Goal: Transaction & Acquisition: Purchase product/service

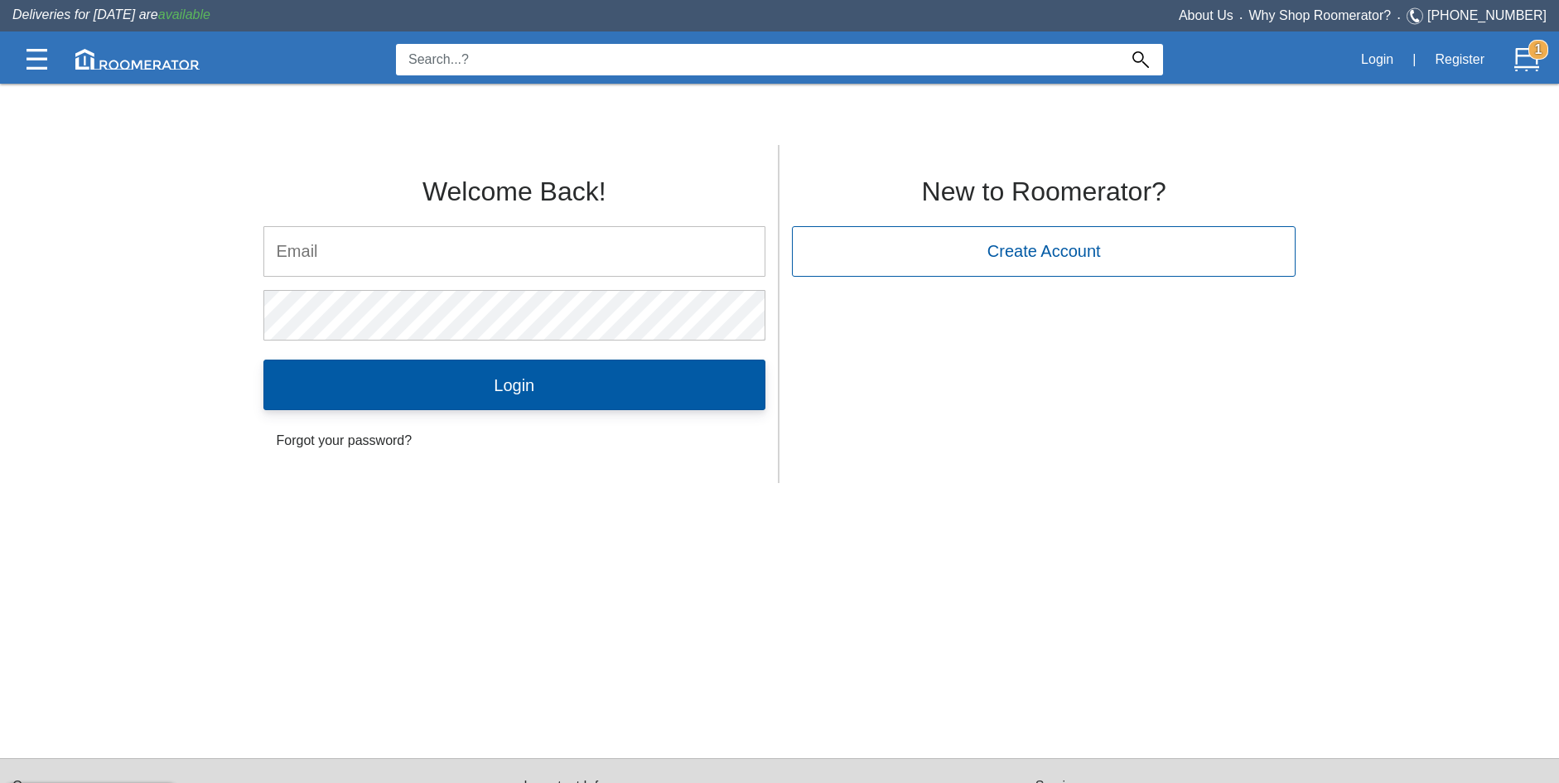
type input "[PERSON_NAME][EMAIL_ADDRESS][DOMAIN_NAME]"
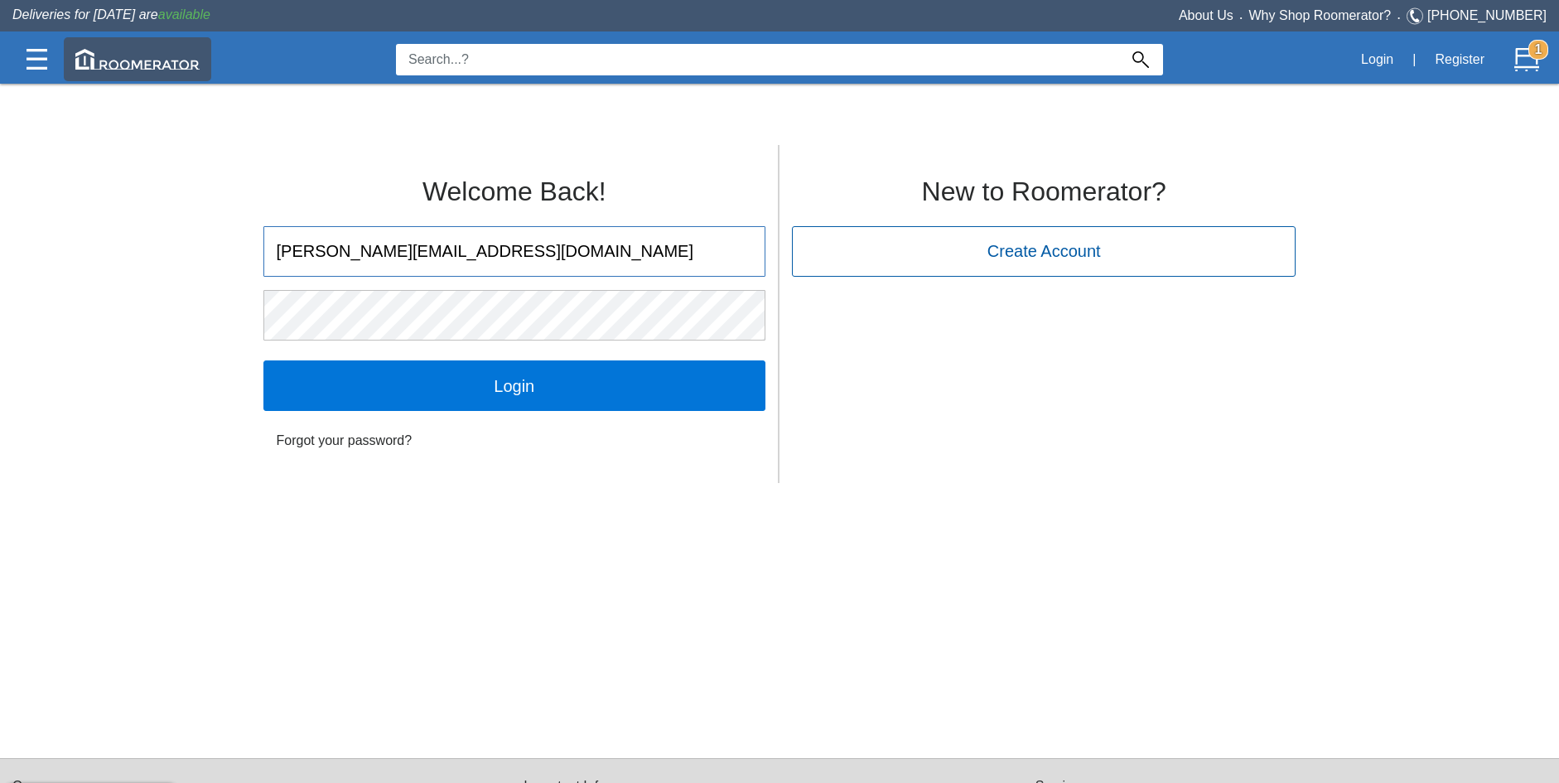
click at [168, 55] on img at bounding box center [137, 59] width 124 height 21
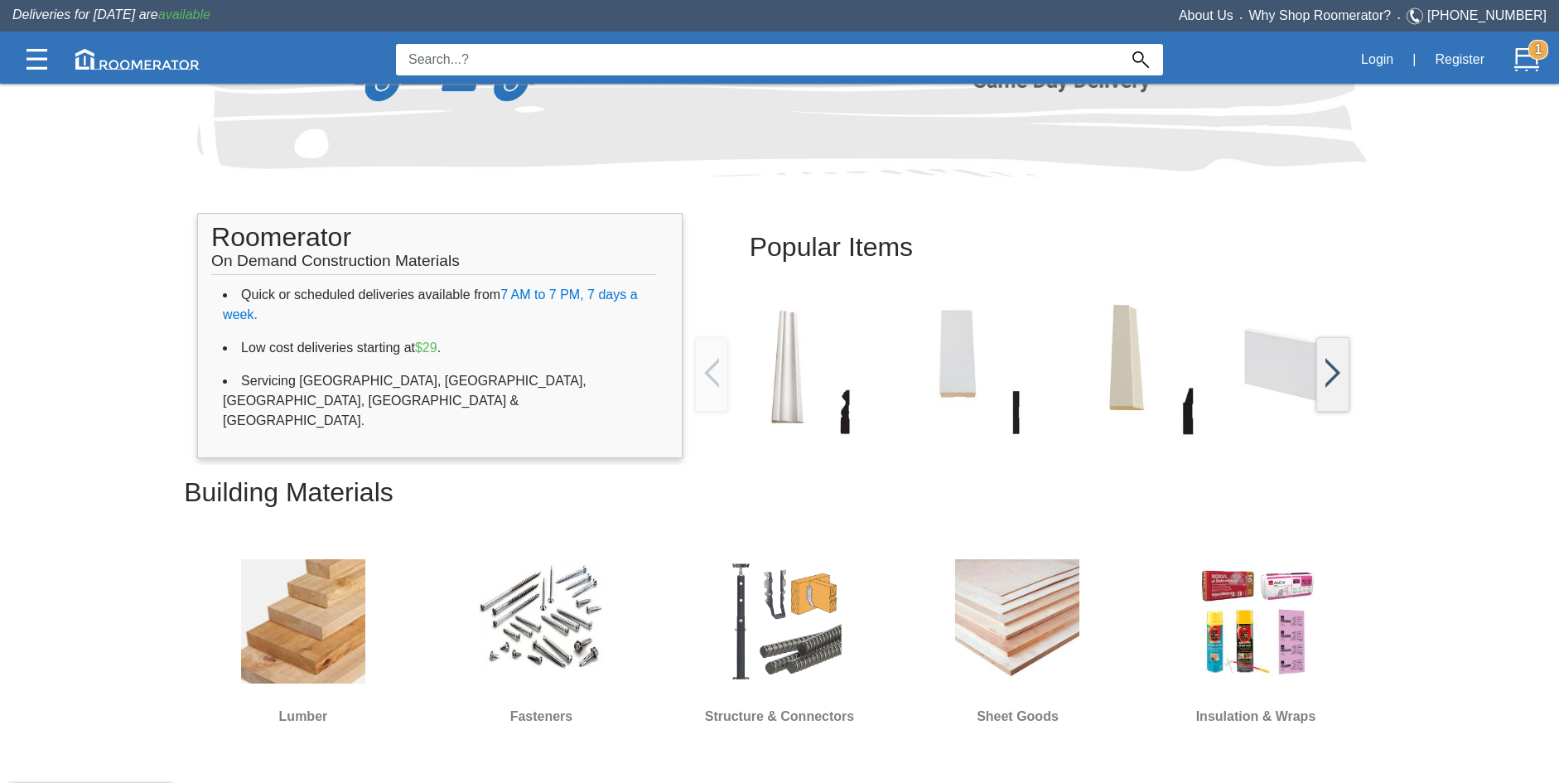
scroll to position [414, 0]
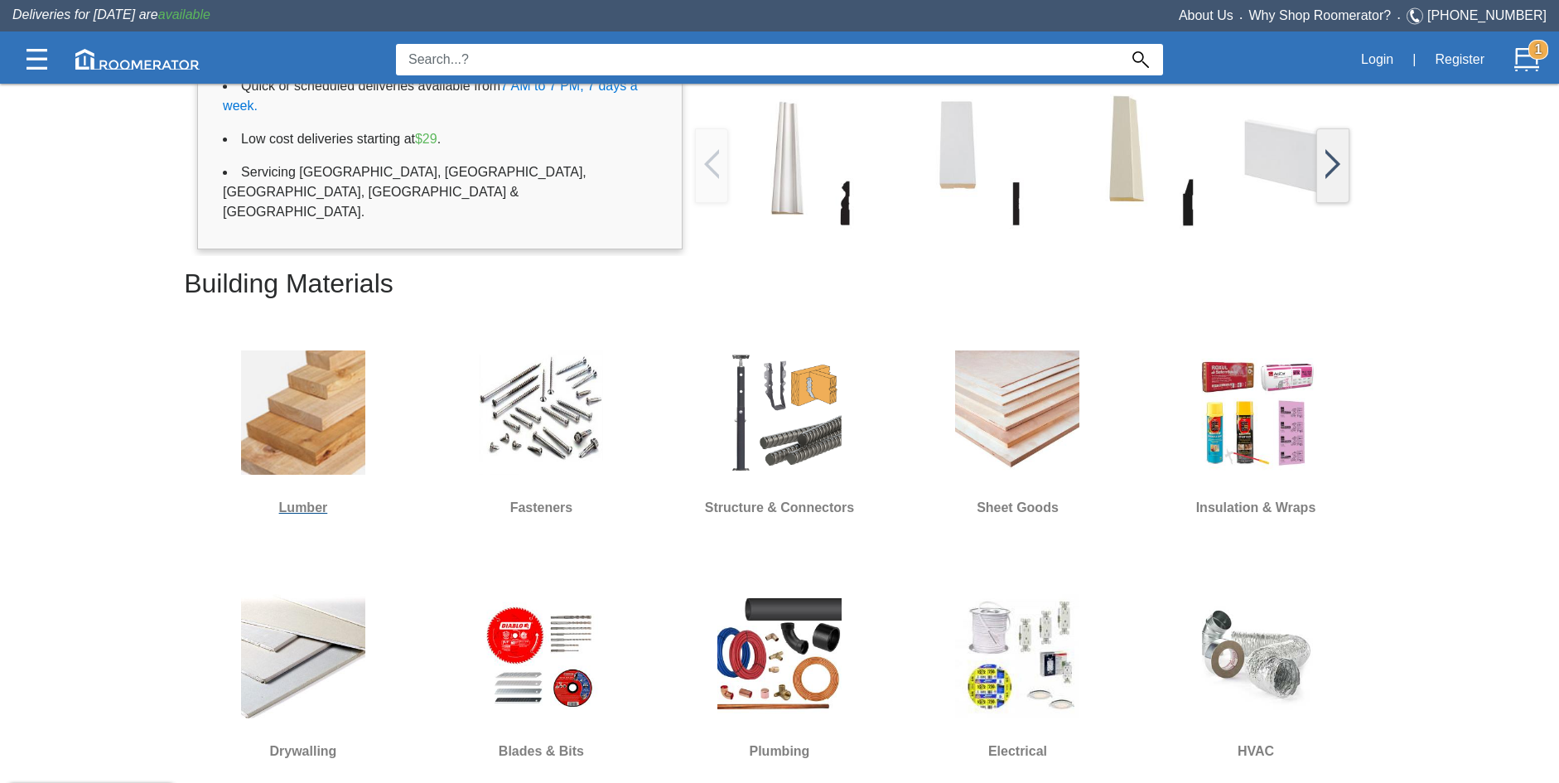
click at [301, 398] on img at bounding box center [303, 412] width 124 height 124
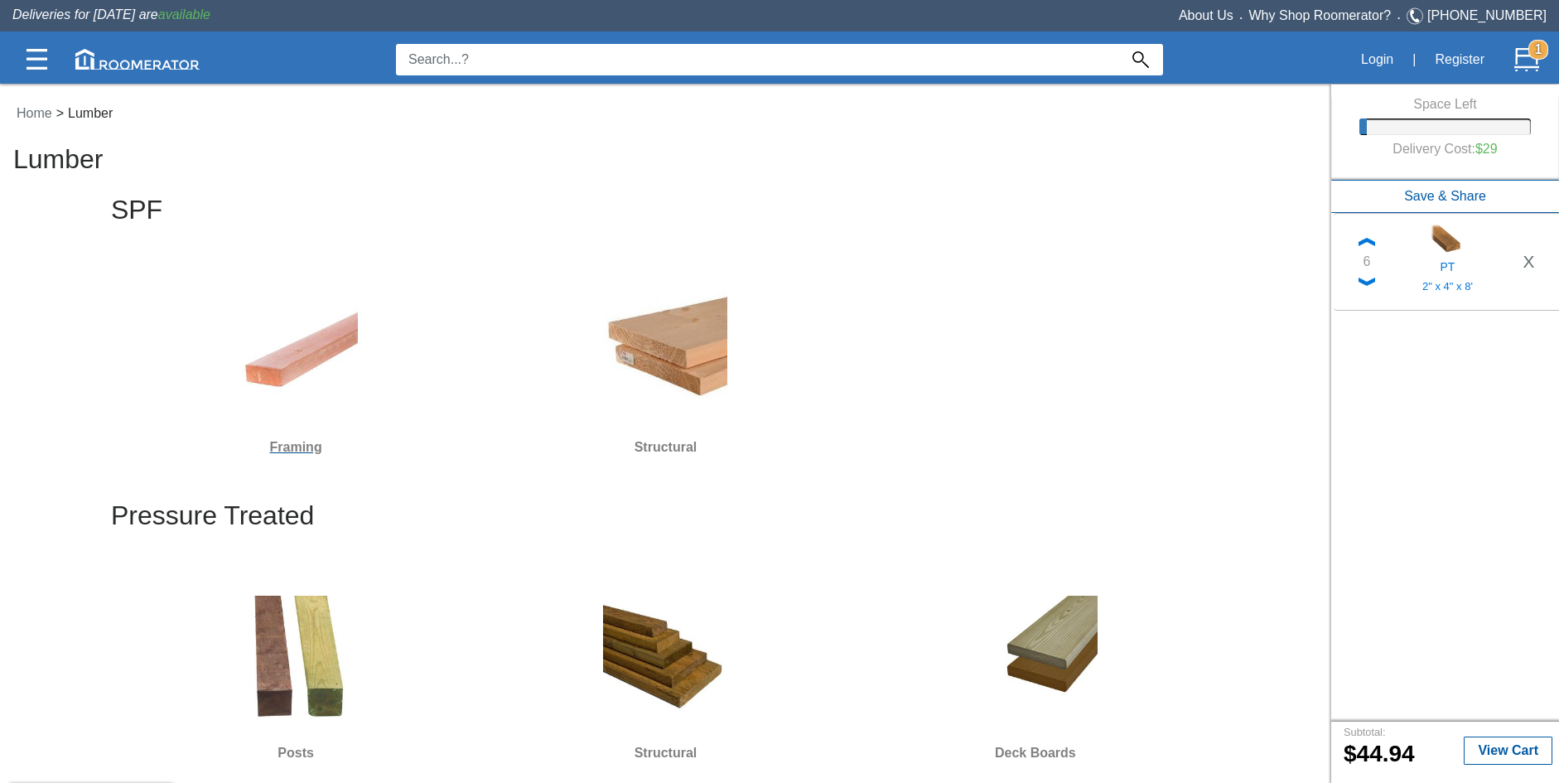
click at [318, 340] on img at bounding box center [296, 352] width 124 height 124
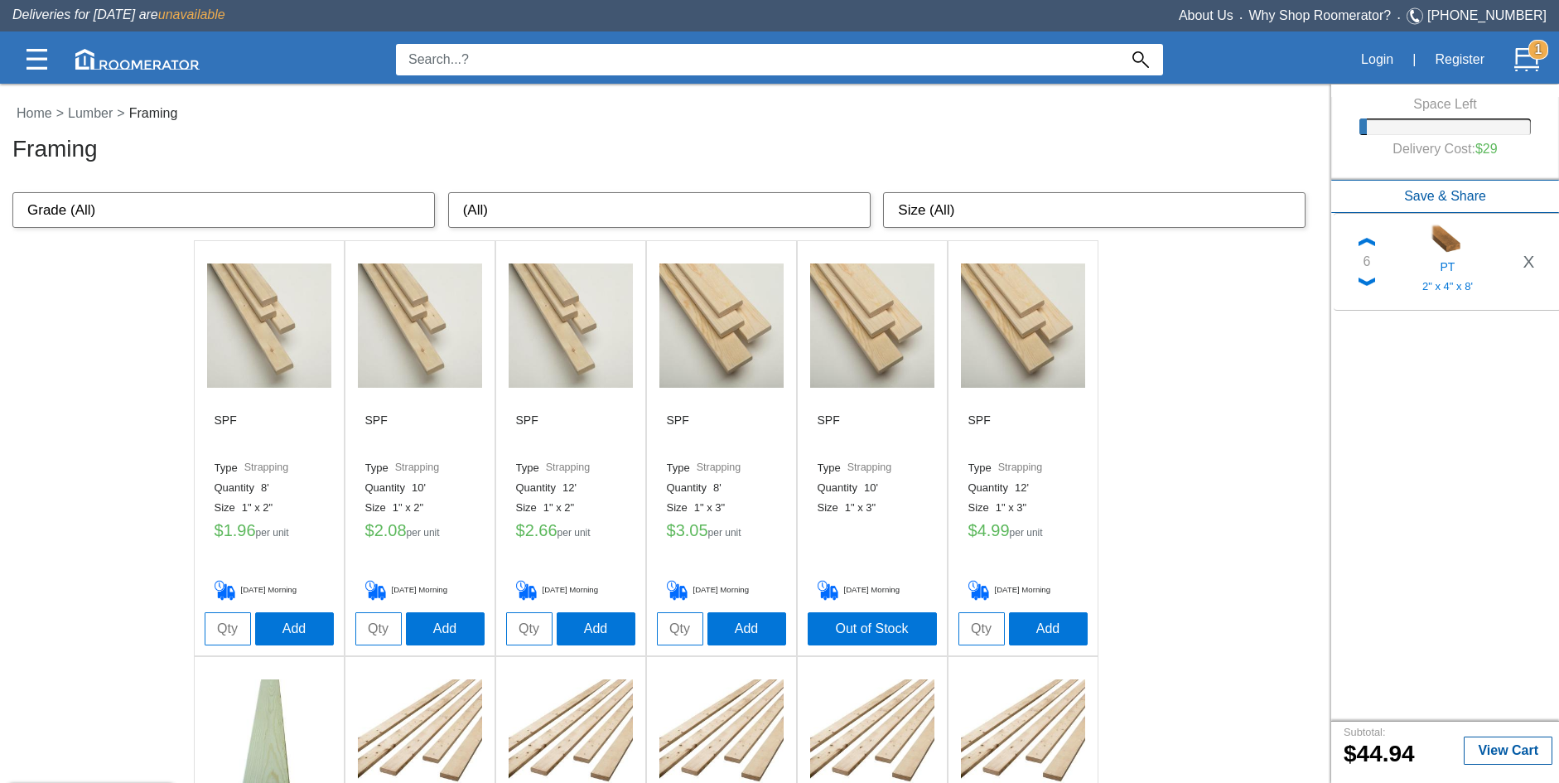
drag, startPoint x: 951, startPoint y: 216, endPoint x: 868, endPoint y: 378, distance: 182.2
click at [952, 216] on select "Size (All) 1" x 2" 1" x 3" 1" x 4" 1" x 6" 1" x 8" 1" x 10" 2" x 2" 2" x 3" 2" …" at bounding box center [1094, 210] width 422 height 36
select select "2" x 6""
click at [883, 192] on select "Size (All) 1" x 2" 1" x 3" 1" x 4" 1" x 6" 1" x 8" 1" x 10" 2" x 2" 2" x 3" 2" …" at bounding box center [1094, 210] width 422 height 36
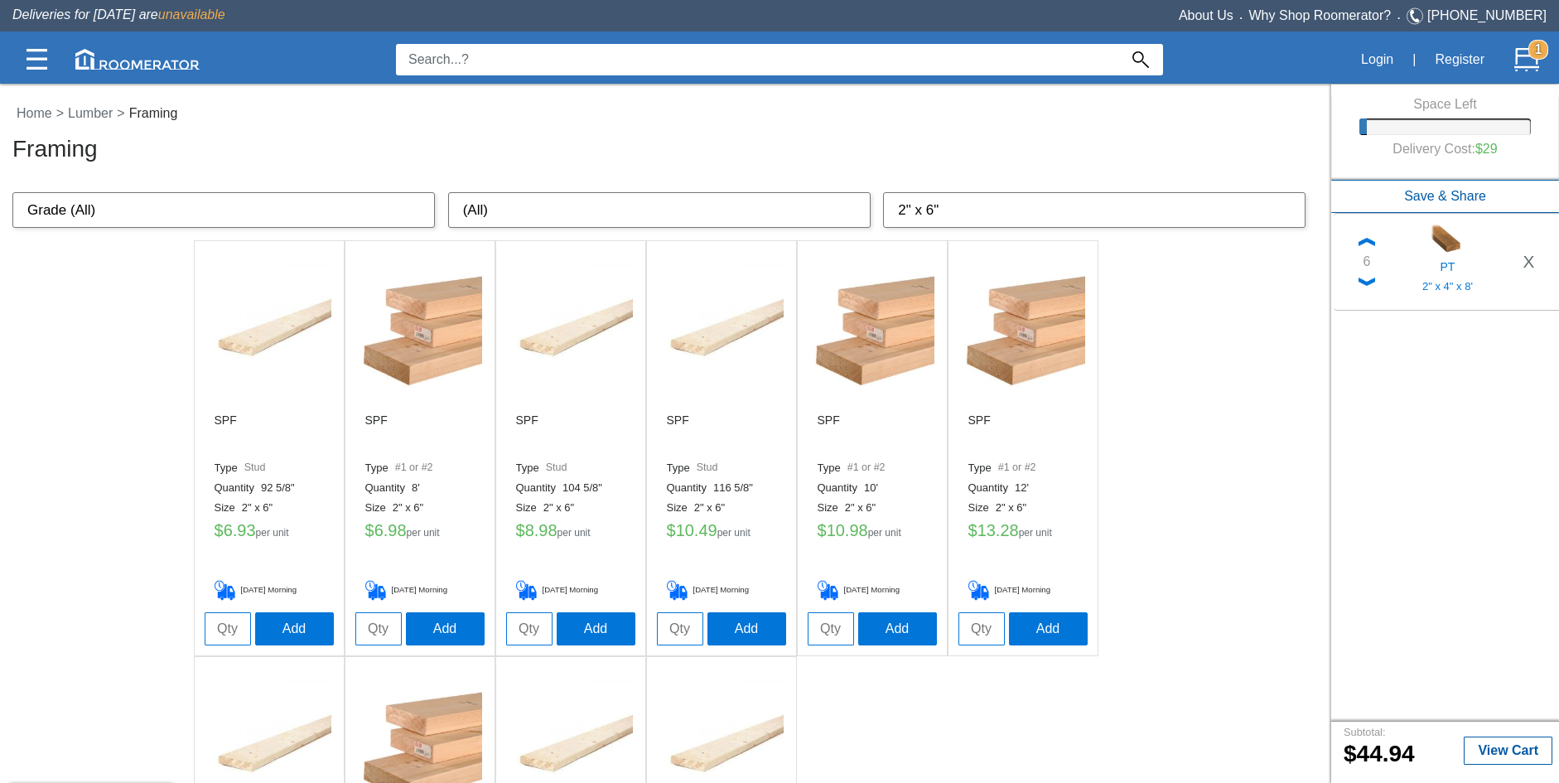
click at [826, 625] on input "tel" at bounding box center [830, 628] width 46 height 33
type input "4"
click at [887, 630] on button "Add" at bounding box center [897, 627] width 79 height 33
click at [1533, 353] on button "X" at bounding box center [1528, 357] width 32 height 27
click at [112, 118] on link "Lumber" at bounding box center [92, 113] width 57 height 14
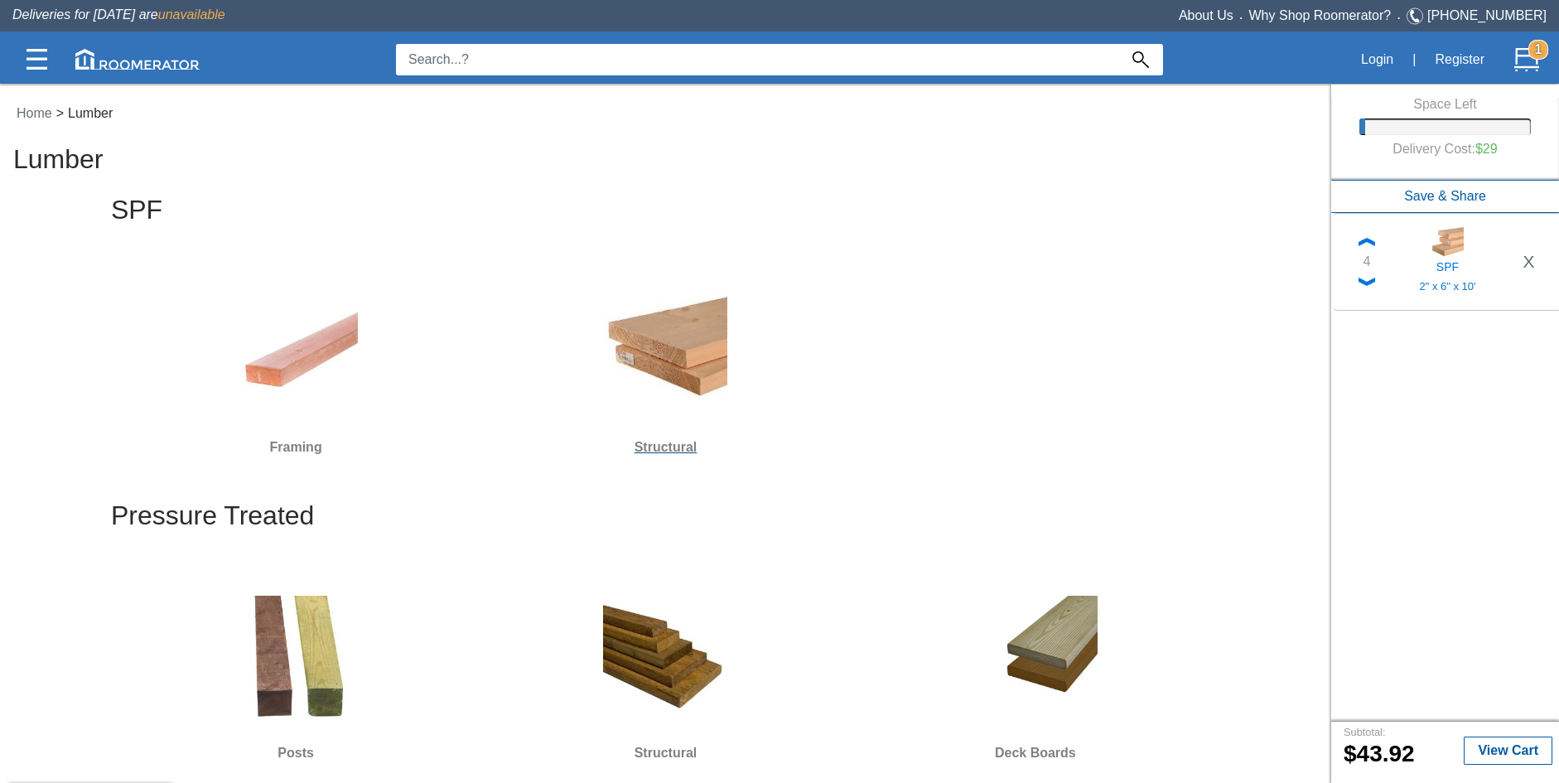
click at [670, 347] on img at bounding box center [665, 352] width 124 height 124
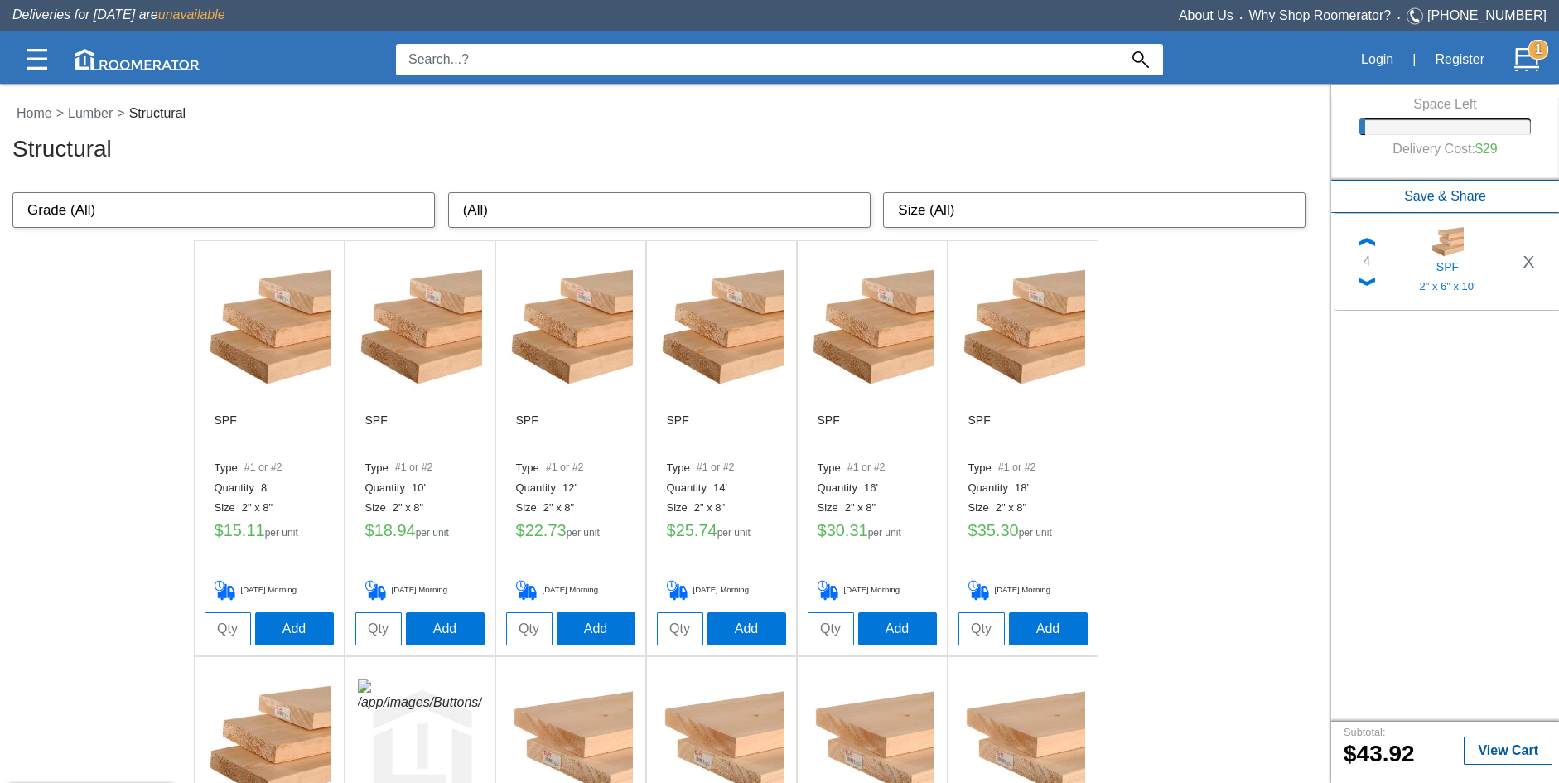
click at [547, 620] on input "tel" at bounding box center [529, 628] width 46 height 33
type input "1"
click at [581, 624] on button "Add" at bounding box center [596, 627] width 79 height 33
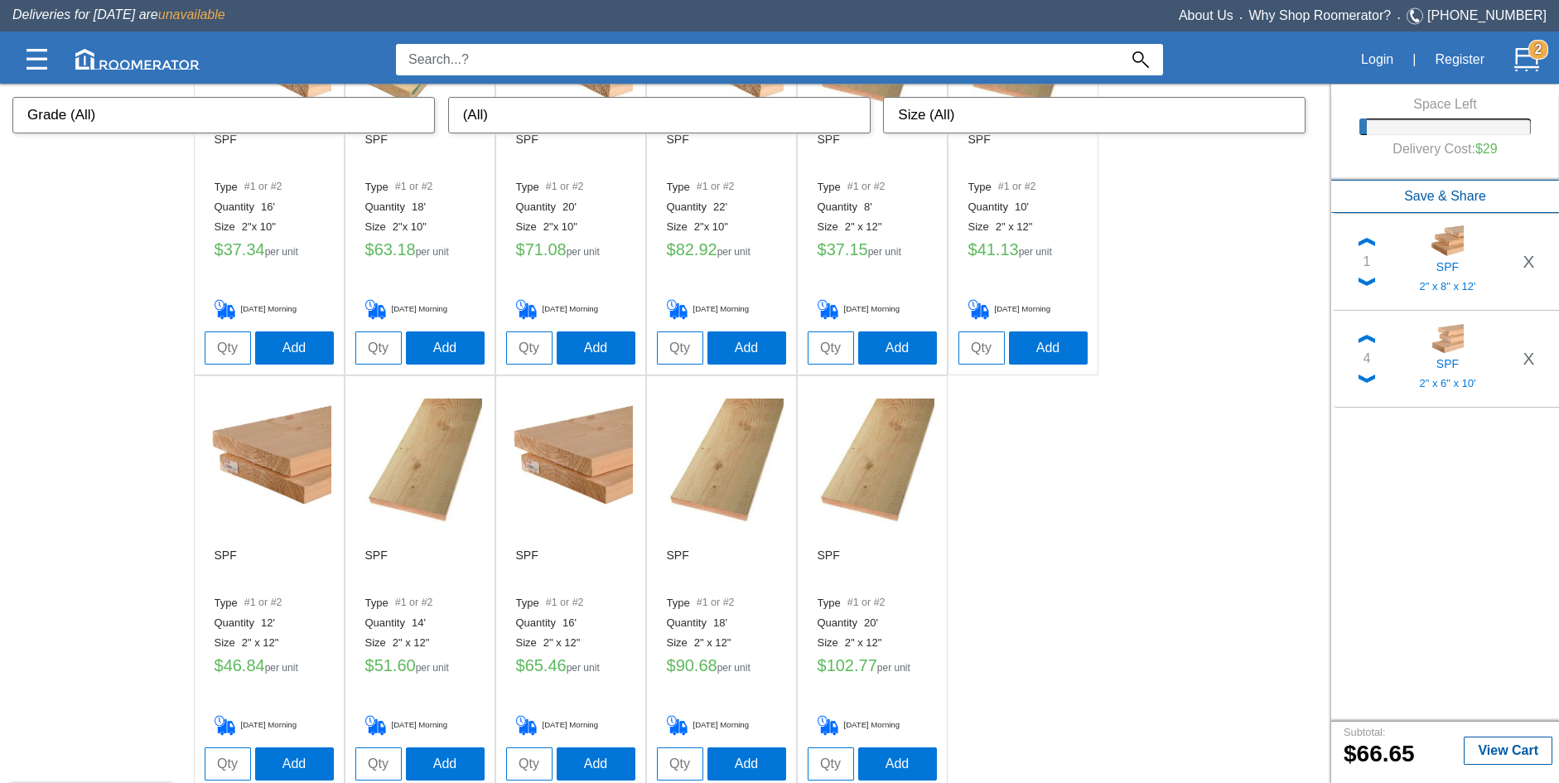
scroll to position [1091, 0]
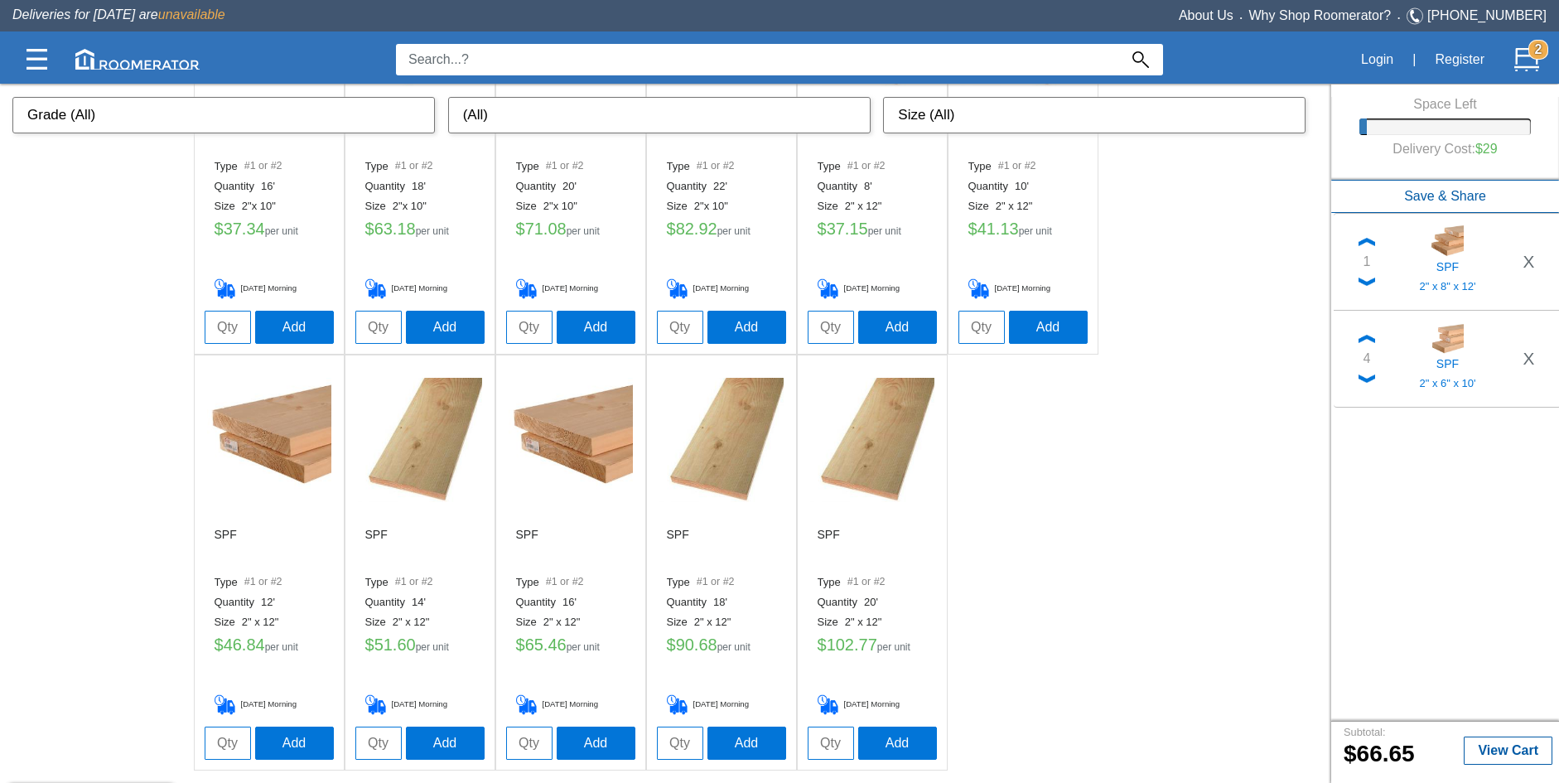
click at [229, 738] on input "tel" at bounding box center [228, 742] width 46 height 33
type input "1"
click at [280, 732] on button "Add" at bounding box center [294, 742] width 79 height 33
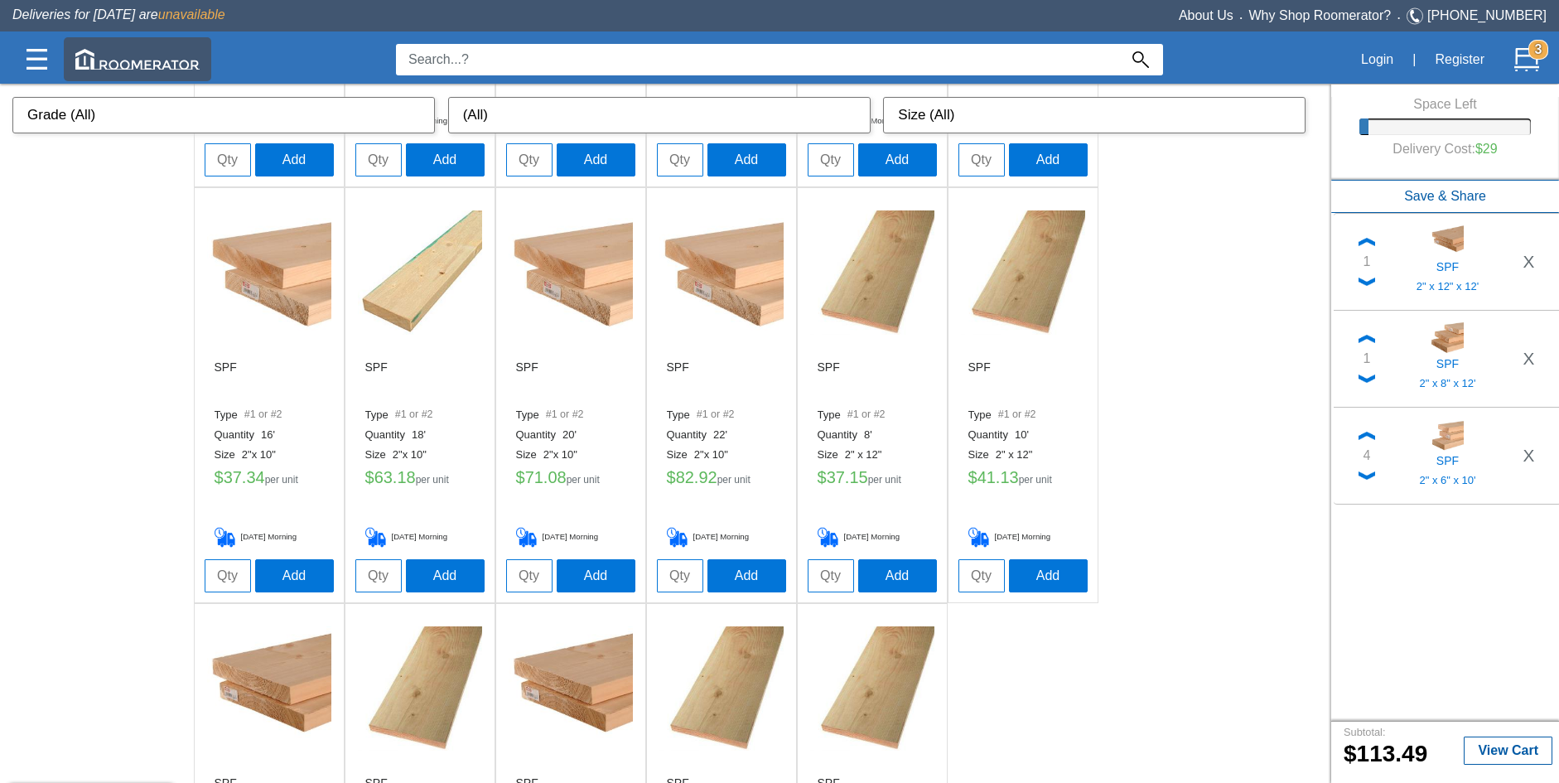
click at [152, 66] on img at bounding box center [137, 59] width 124 height 21
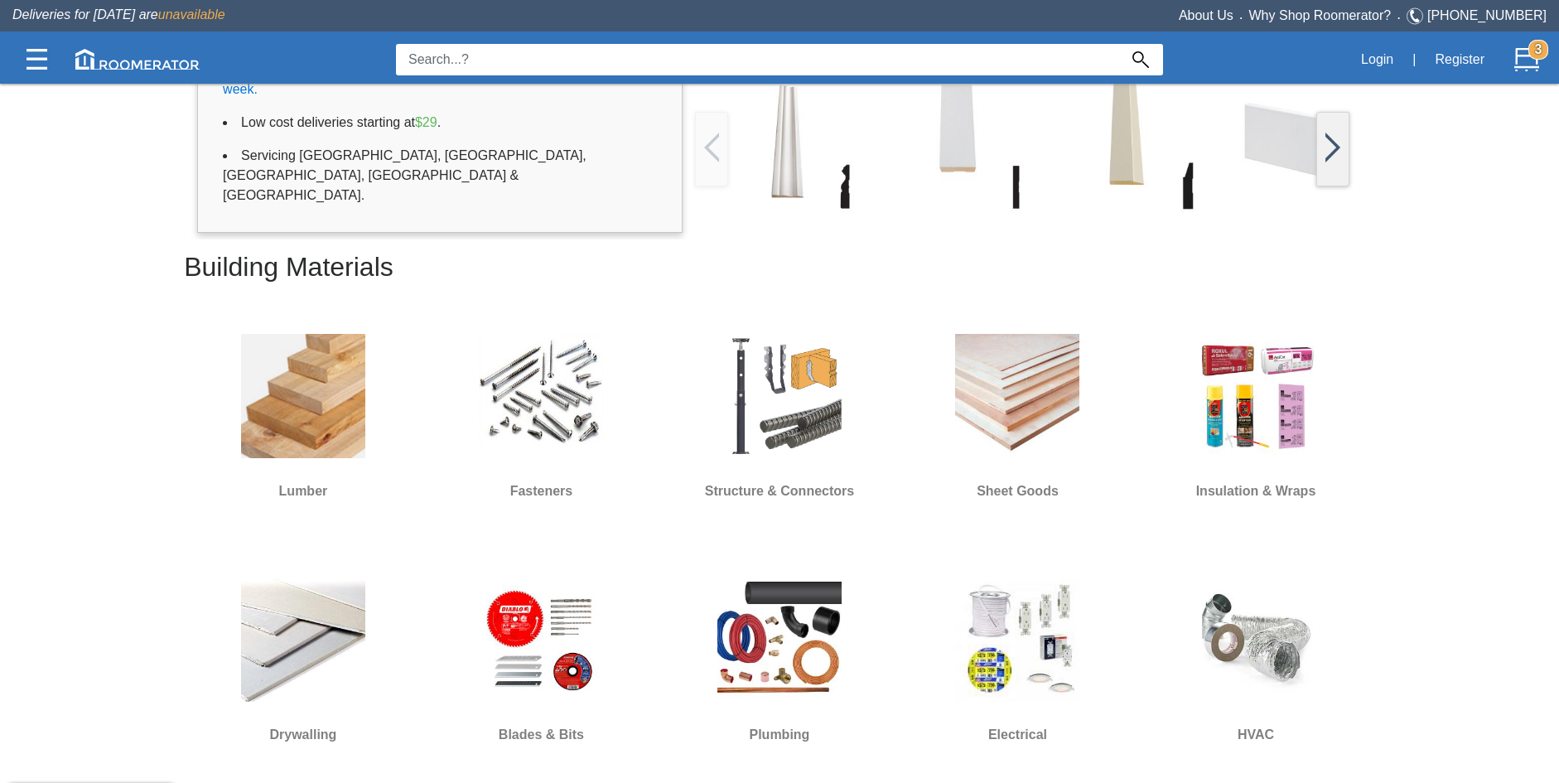
scroll to position [428, 0]
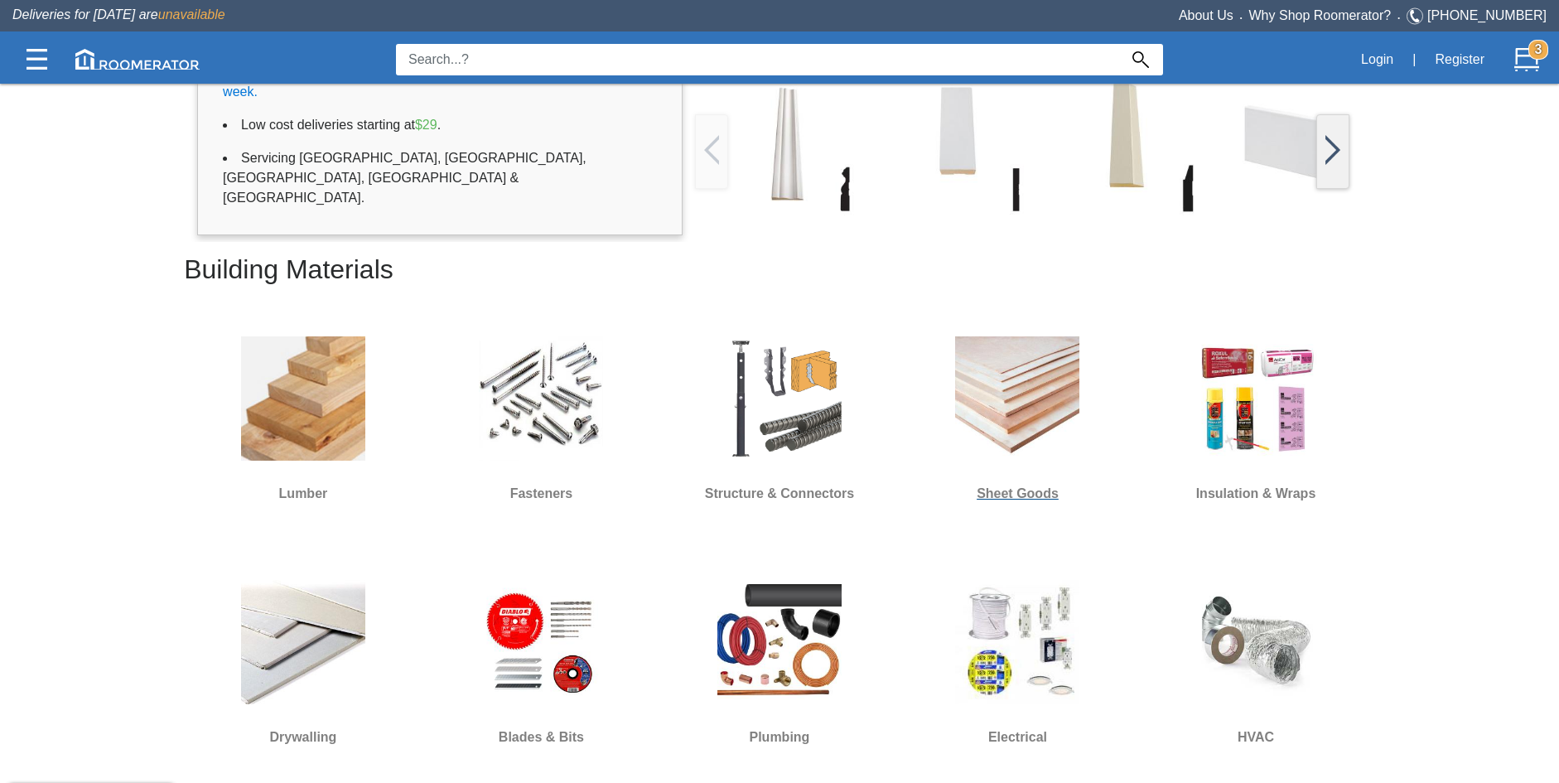
click at [1027, 374] on img at bounding box center [1017, 398] width 124 height 124
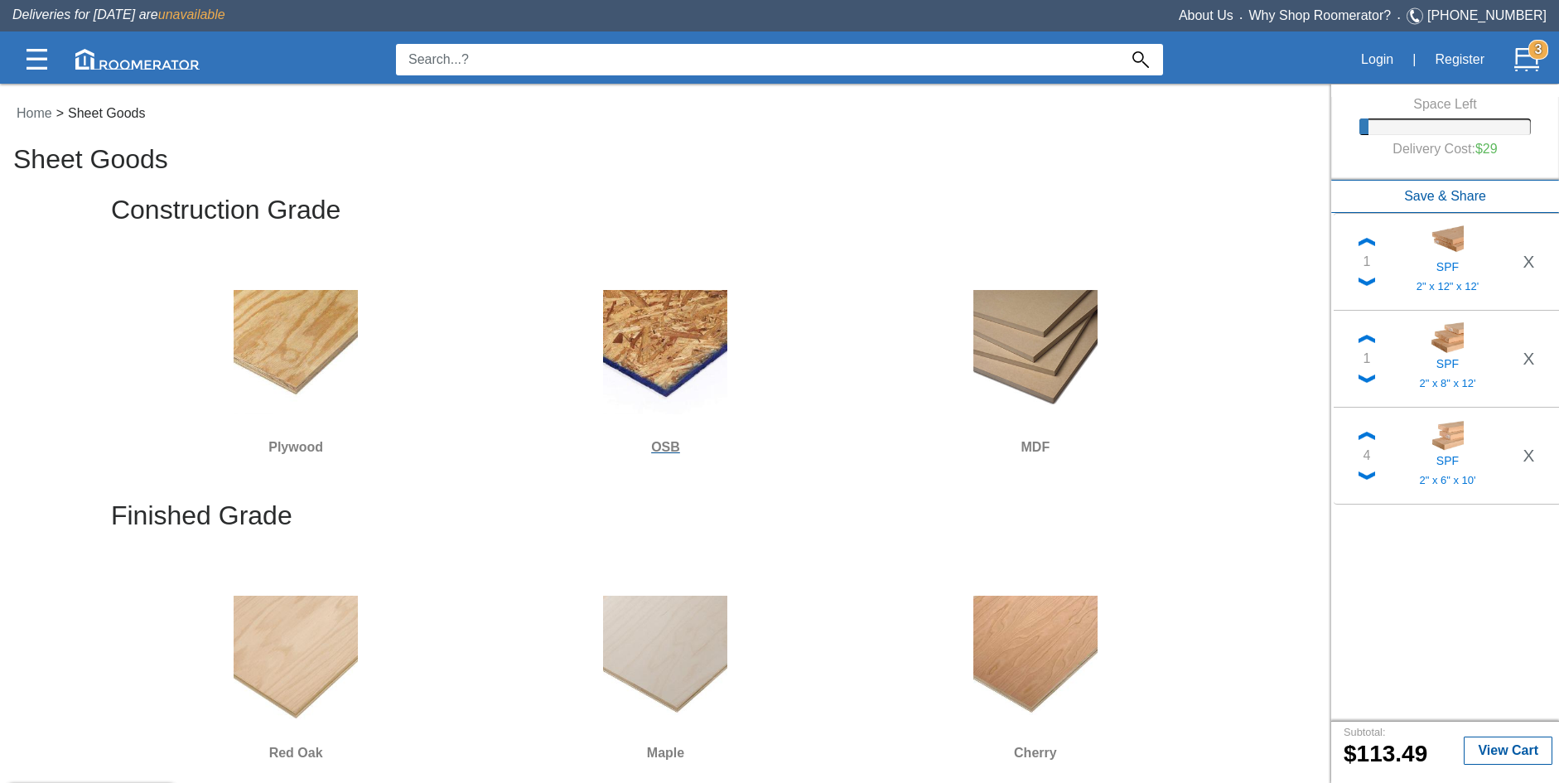
click at [668, 386] on img at bounding box center [665, 352] width 124 height 124
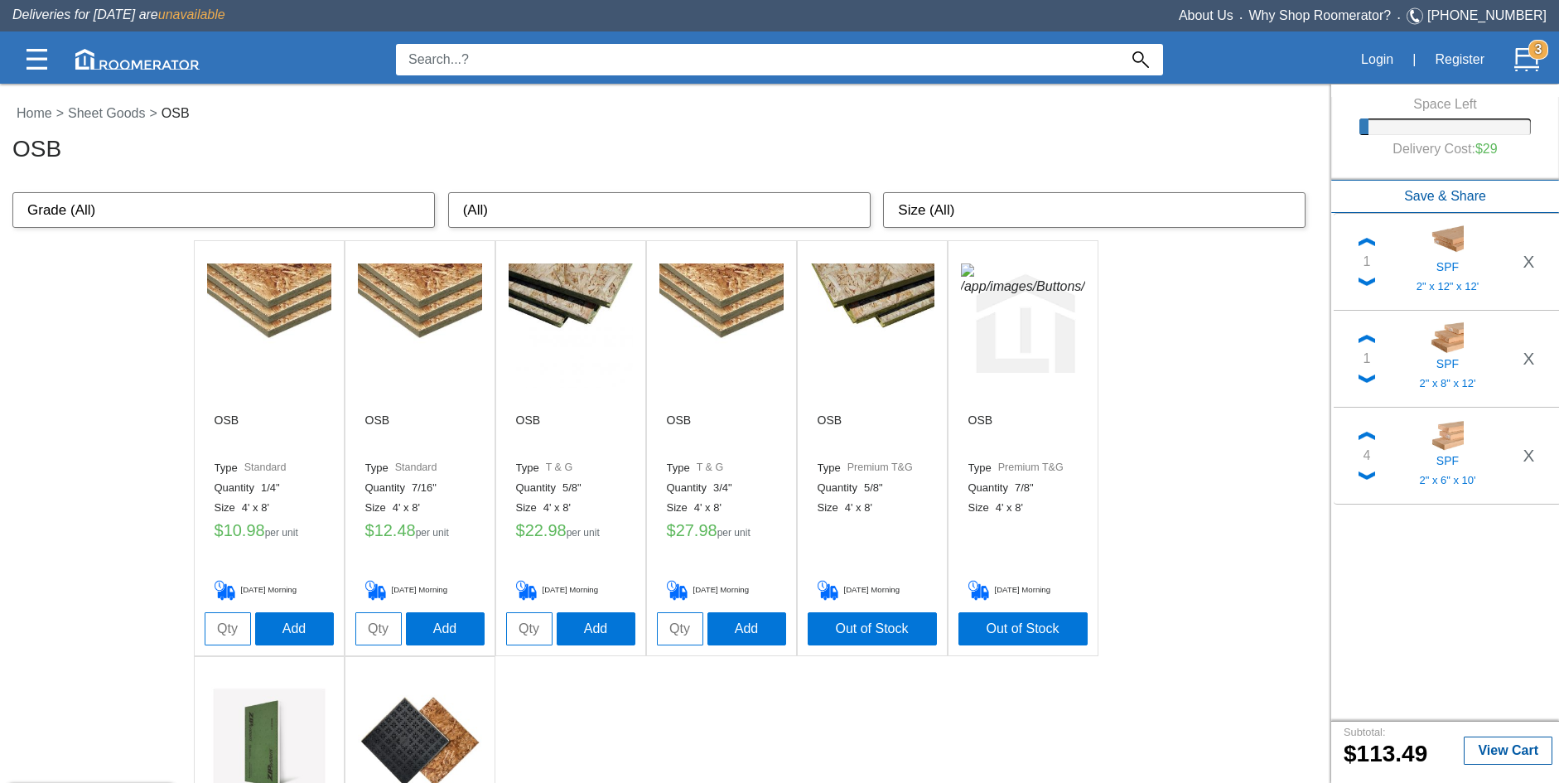
click at [367, 629] on input "tel" at bounding box center [378, 628] width 46 height 33
type input "18"
click at [454, 633] on button "Add" at bounding box center [445, 627] width 79 height 33
click at [532, 630] on input "tel" at bounding box center [529, 628] width 46 height 33
click at [639, 630] on li "OSB Type T & G Quantity 5/8" Size 4' x 8' $ 22.98 per unit [DATE] Morning Add" at bounding box center [570, 448] width 149 height 414
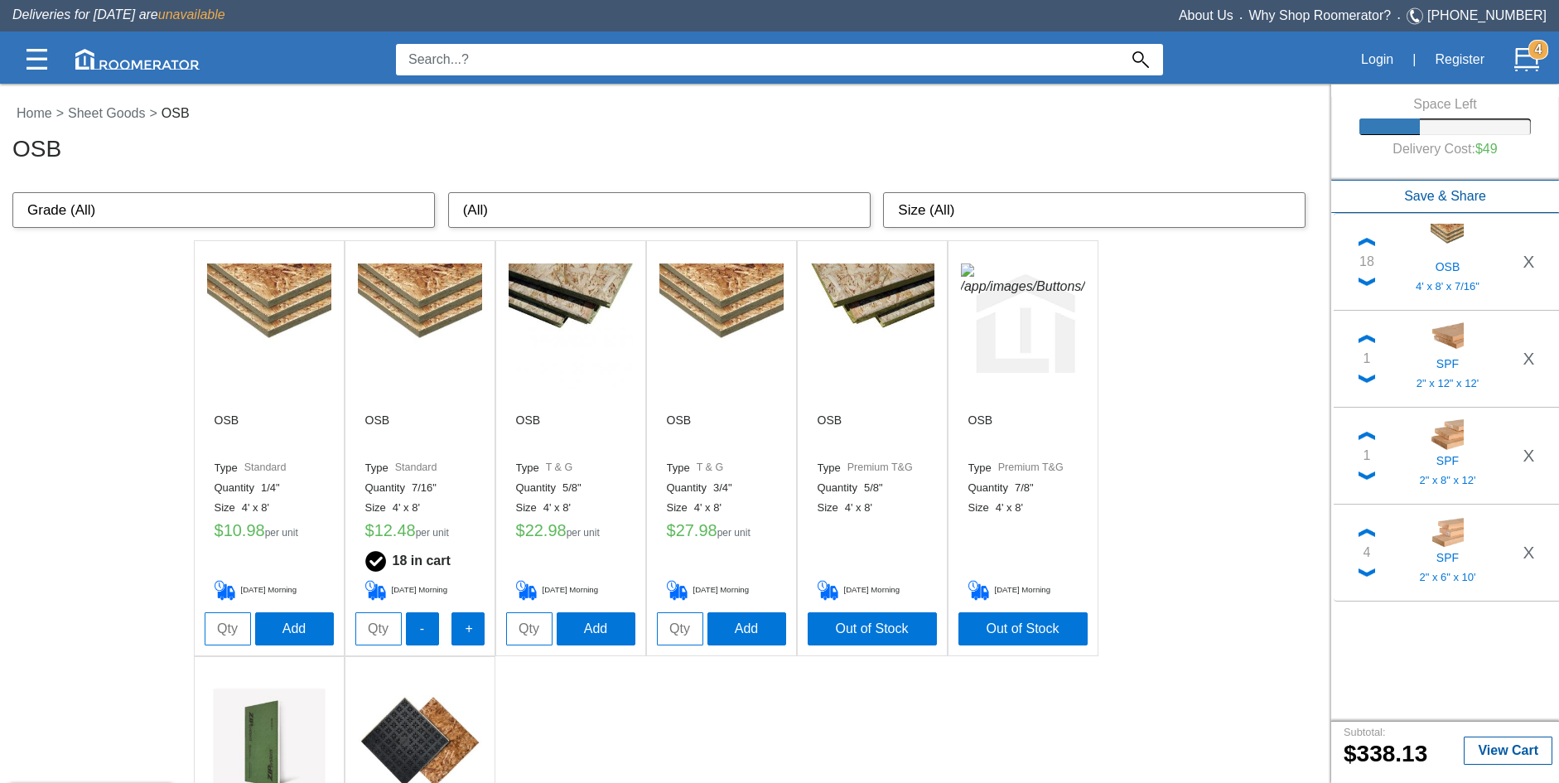
click at [684, 630] on input "tel" at bounding box center [680, 628] width 46 height 33
type input "1"
click at [763, 633] on button "Add" at bounding box center [746, 627] width 79 height 33
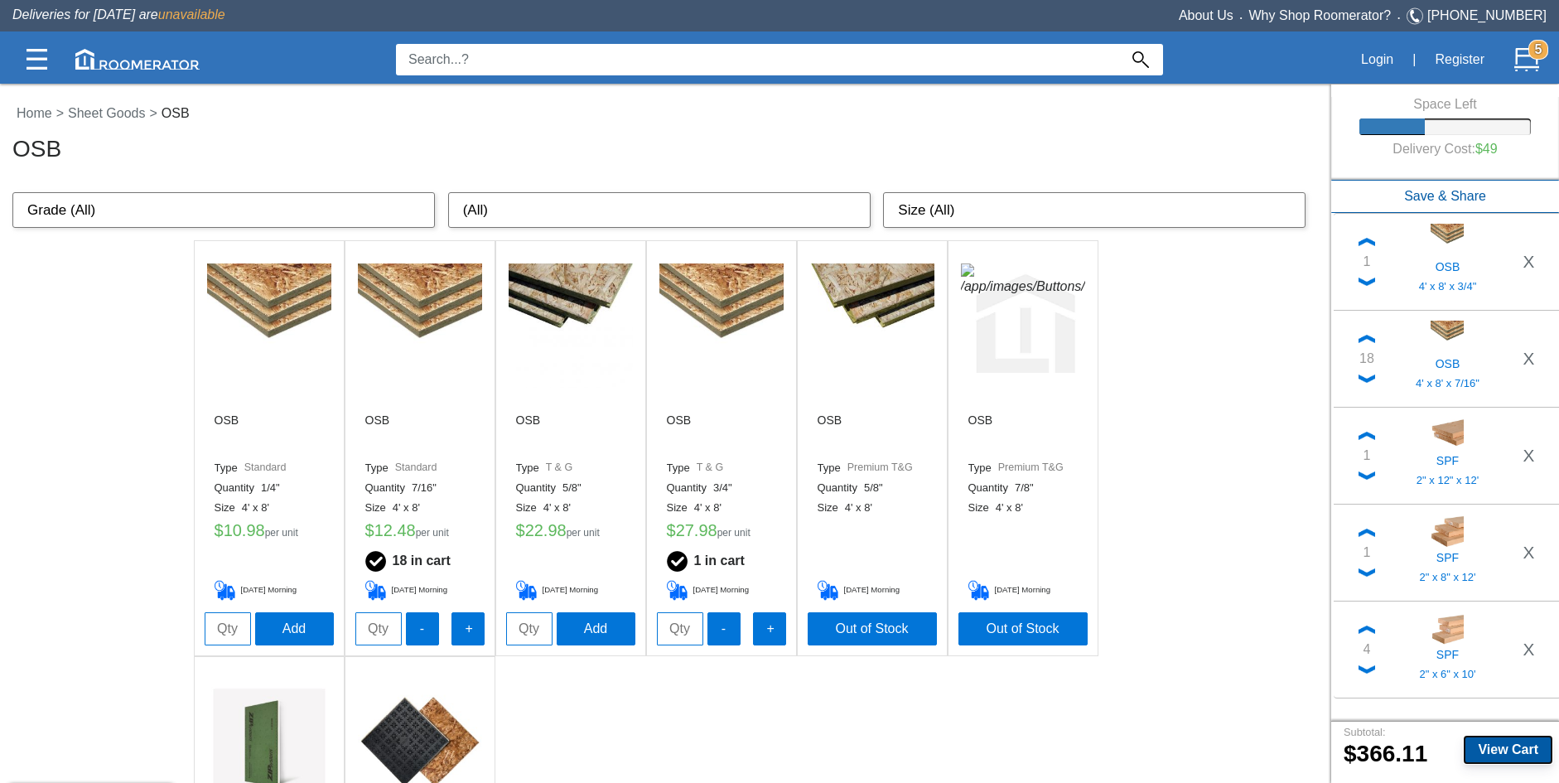
click at [1519, 747] on b "View Cart" at bounding box center [1508, 749] width 60 height 14
